Goal: Information Seeking & Learning: Find specific fact

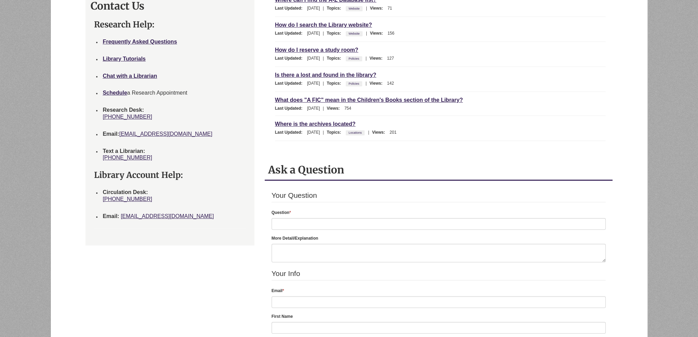
scroll to position [412, 0]
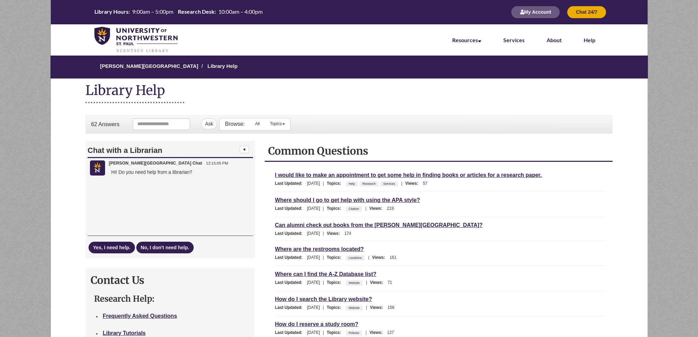
scroll to position [103, 0]
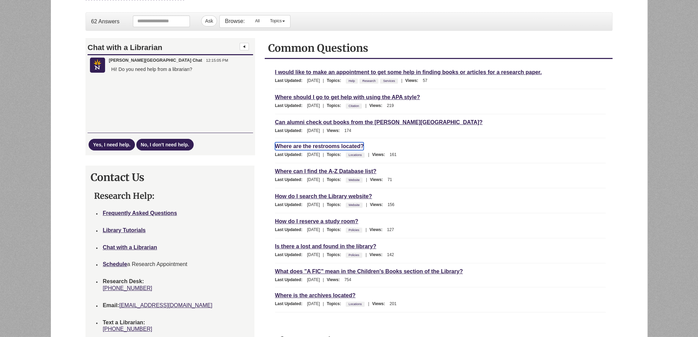
click at [335, 143] on link "Where are the restrooms located?" at bounding box center [319, 146] width 89 height 8
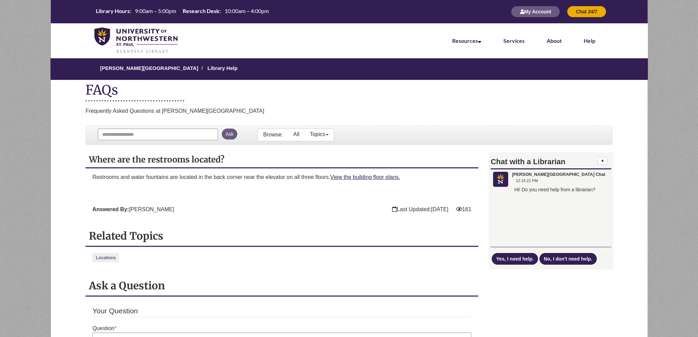
drag, startPoint x: 284, startPoint y: 216, endPoint x: 239, endPoint y: 233, distance: 48.2
click at [239, 233] on h2 "Related Topics" at bounding box center [282, 236] width 386 height 13
